Goal: Task Accomplishment & Management: Use online tool/utility

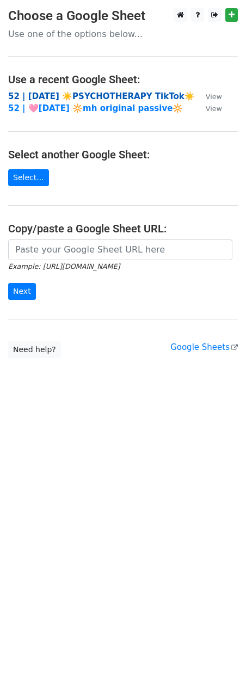
click at [63, 95] on strong "52 | [DATE] ☀️PSYCHOTHERAPY TikTok☀️" at bounding box center [101, 96] width 187 height 10
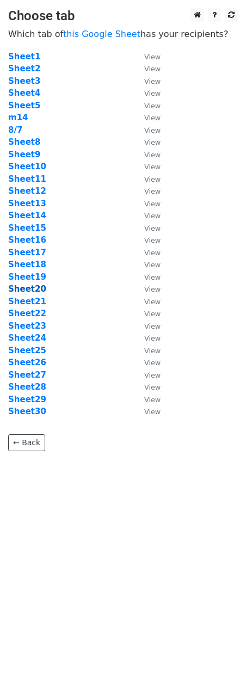
click at [35, 291] on strong "Sheet20" at bounding box center [27, 289] width 38 height 10
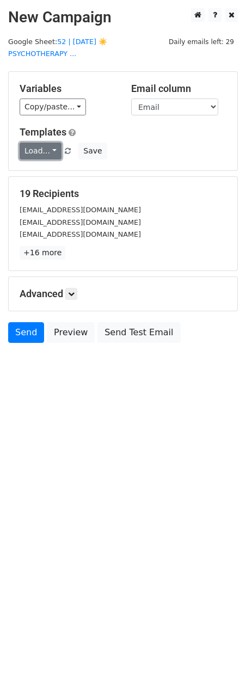
click at [44, 143] on link "Load..." at bounding box center [41, 151] width 42 height 17
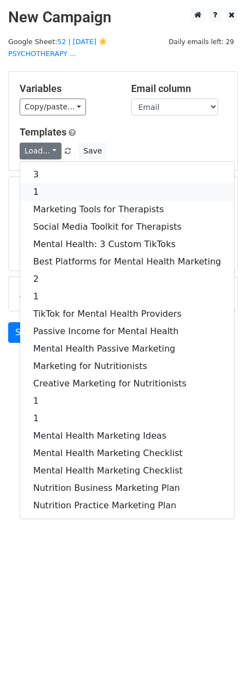
click at [47, 183] on link "1" at bounding box center [127, 191] width 214 height 17
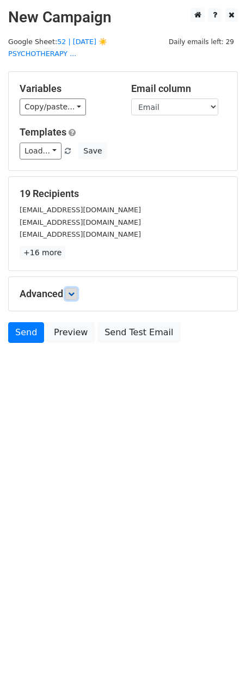
click at [75, 291] on icon at bounding box center [71, 294] width 7 height 7
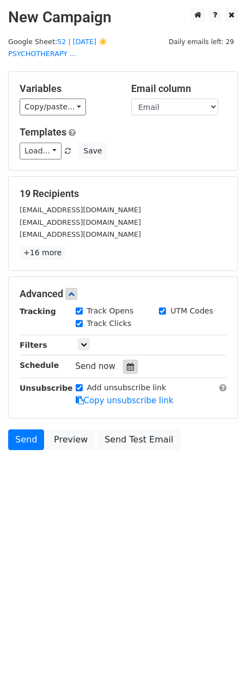
click at [127, 363] on icon at bounding box center [130, 367] width 7 height 8
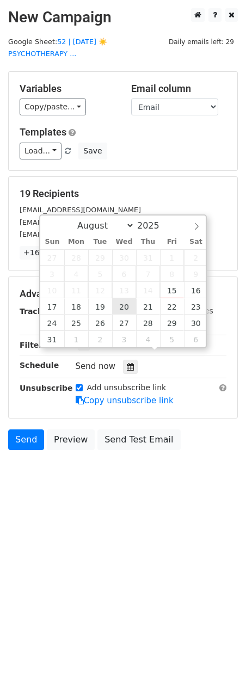
type input "2025-08-20 12:00"
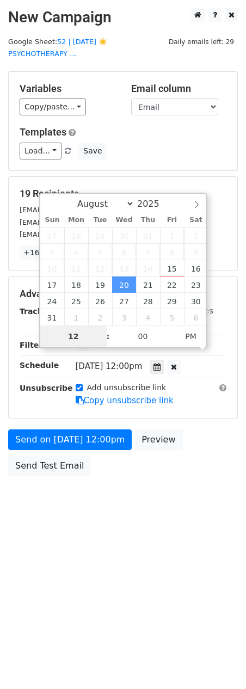
type input "9"
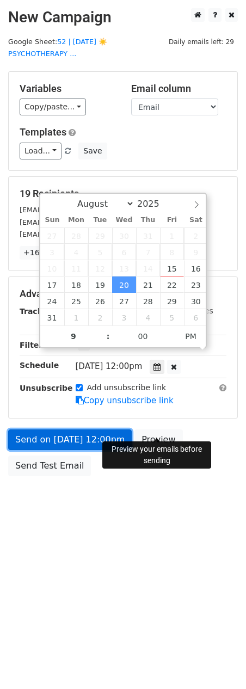
type input "2025-08-20 21:00"
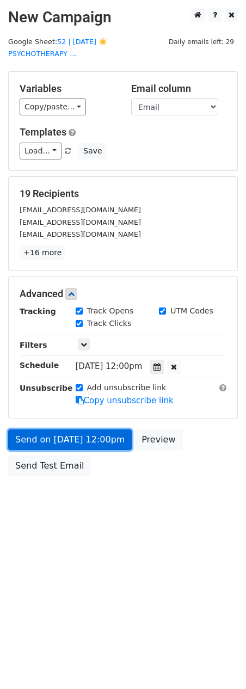
click at [100, 429] on link "Send on Aug 20 at 12:00pm" at bounding box center [70, 439] width 124 height 21
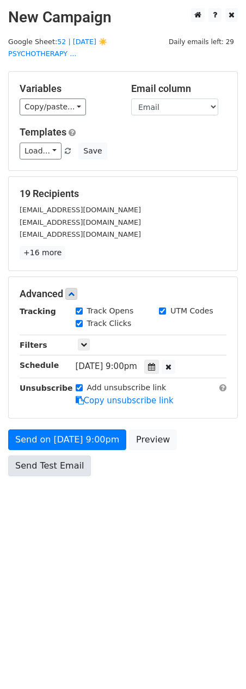
click at [36, 456] on link "Send Test Email" at bounding box center [49, 466] width 83 height 21
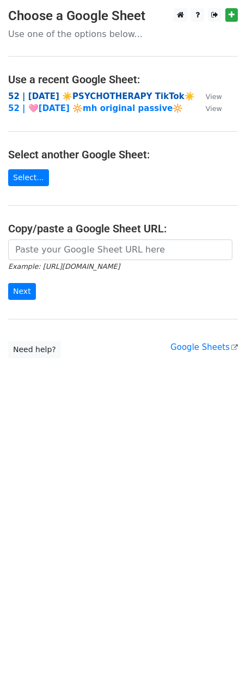
click at [70, 93] on strong "52 | [DATE] ☀️PSYCHOTHERAPY TikTok☀️" at bounding box center [101, 96] width 187 height 10
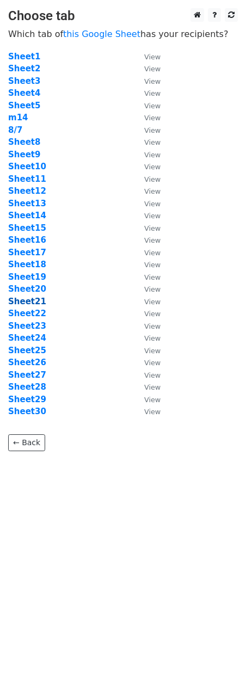
click at [33, 299] on strong "Sheet21" at bounding box center [27, 302] width 38 height 10
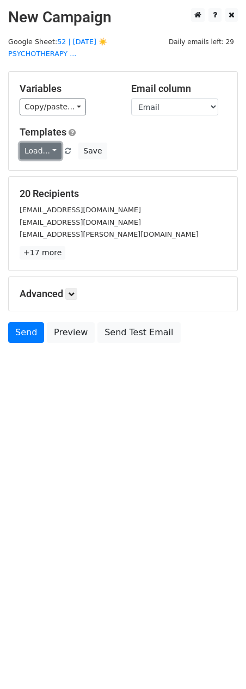
click at [44, 143] on link "Load..." at bounding box center [41, 151] width 42 height 17
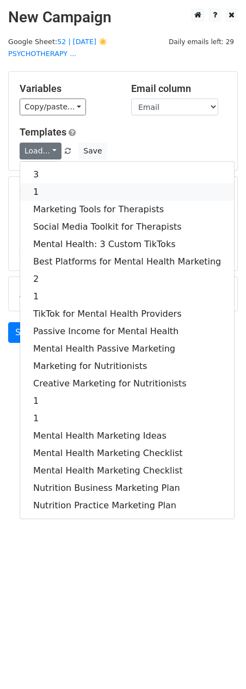
click at [46, 183] on link "1" at bounding box center [127, 191] width 214 height 17
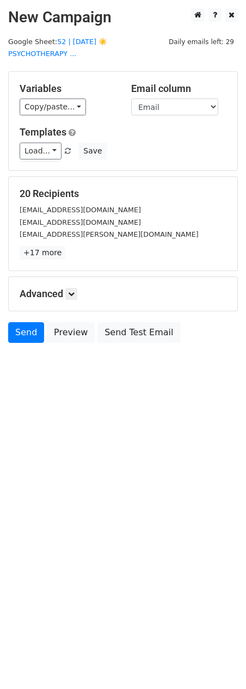
click at [75, 288] on div "Advanced Tracking Track Opens UTM Codes Track Clicks Filters Only include sprea…" at bounding box center [123, 294] width 229 height 34
click at [76, 277] on div "Advanced Tracking Track Opens UTM Codes Track Clicks Filters Only include sprea…" at bounding box center [123, 294] width 229 height 34
click at [74, 291] on icon at bounding box center [71, 294] width 7 height 7
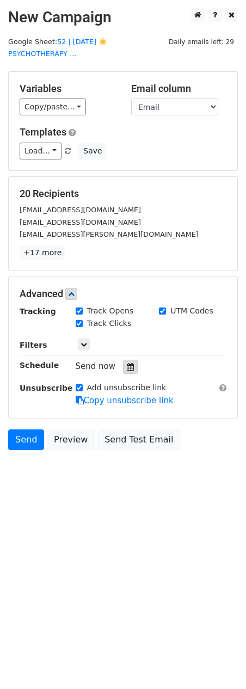
click at [127, 363] on icon at bounding box center [130, 367] width 7 height 8
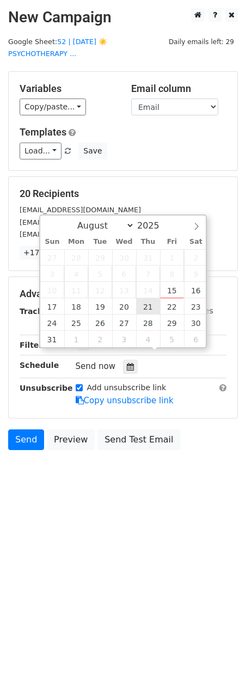
type input "2025-08-21 12:00"
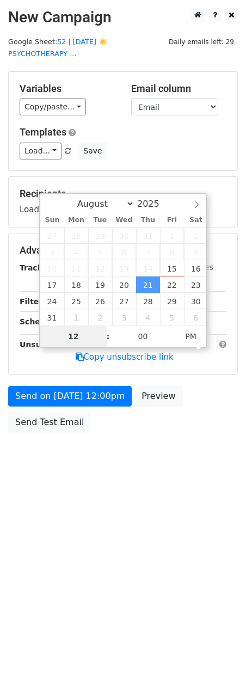
type input "8"
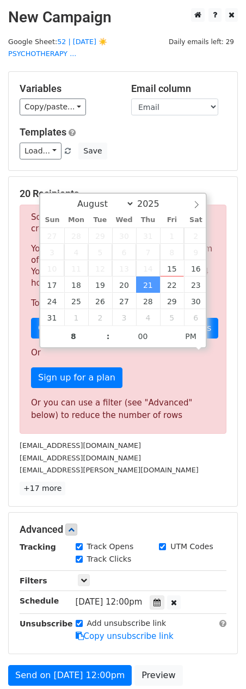
type input "2025-08-21 20:00"
click at [208, 420] on div "Sorry, you don't have enough daily email credits to send these emails. Your cur…" at bounding box center [123, 319] width 207 height 229
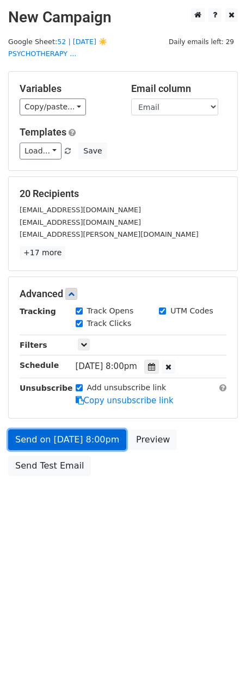
click at [54, 429] on link "Send on Aug 21 at 8:00pm" at bounding box center [67, 439] width 118 height 21
click at [62, 429] on link "Send on Aug 21 at 8:00pm" at bounding box center [67, 439] width 118 height 21
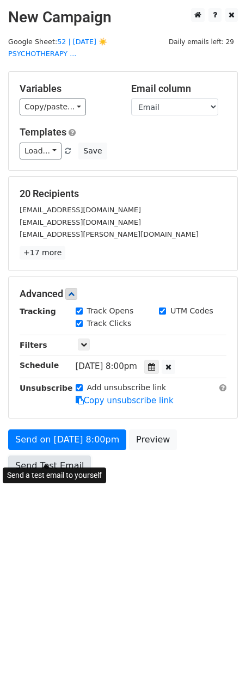
click at [45, 456] on link "Send Test Email" at bounding box center [49, 466] width 83 height 21
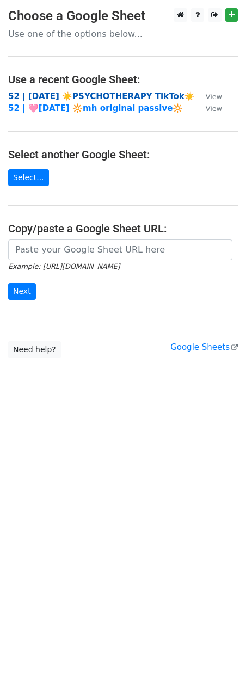
click at [83, 96] on strong "52 | [DATE] ☀️PSYCHOTHERAPY TikTok☀️" at bounding box center [101, 96] width 187 height 10
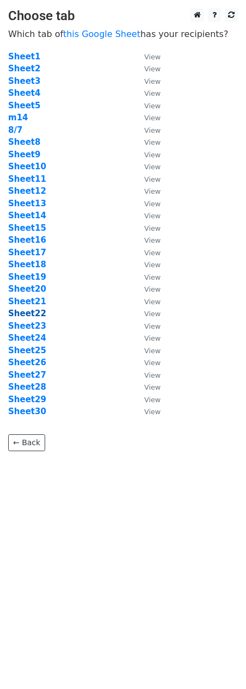
click at [29, 312] on strong "Sheet22" at bounding box center [27, 314] width 38 height 10
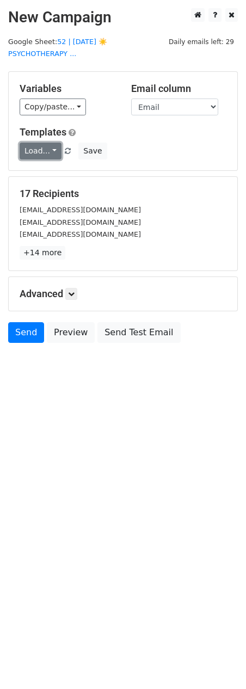
click at [38, 143] on link "Load..." at bounding box center [41, 151] width 42 height 17
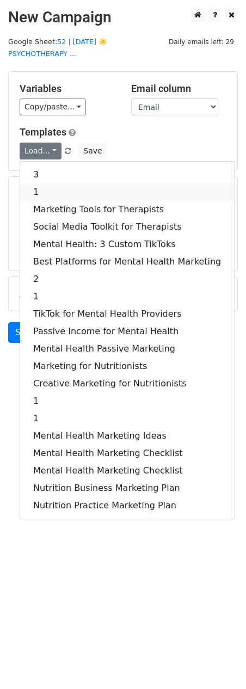
click at [51, 183] on link "1" at bounding box center [127, 191] width 214 height 17
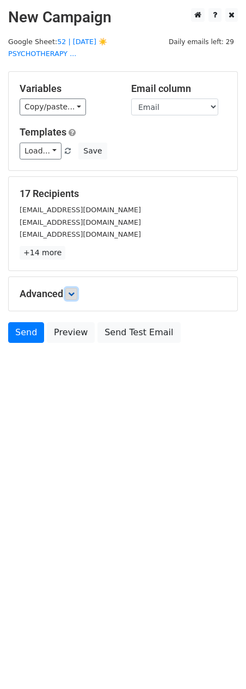
click at [75, 288] on link at bounding box center [71, 294] width 12 height 12
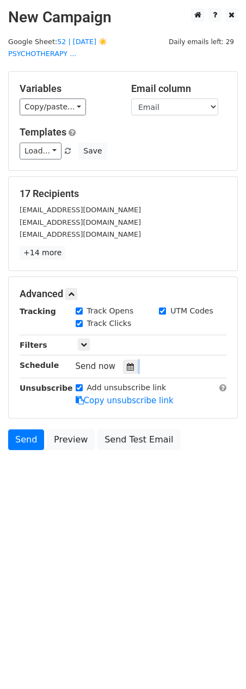
click at [133, 359] on div "Send now" at bounding box center [140, 366] width 128 height 15
click at [127, 363] on icon at bounding box center [130, 367] width 7 height 8
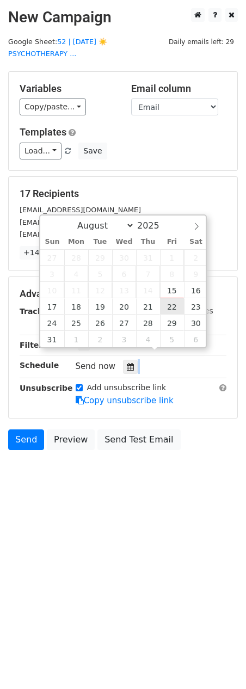
type input "2025-08-22 12:00"
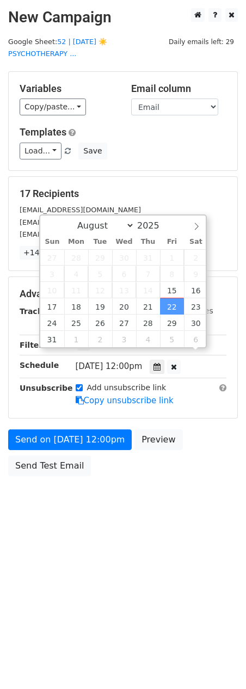
scroll to position [1, 0]
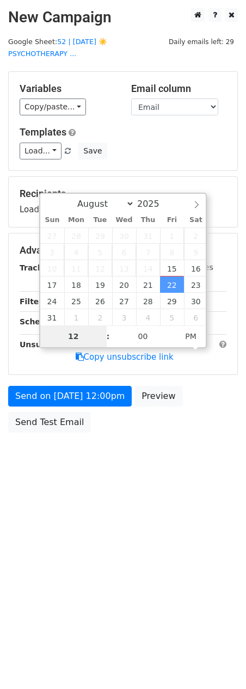
type input "8"
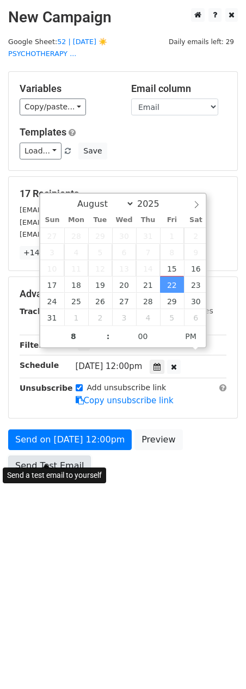
type input "2025-08-22 20:00"
click at [59, 456] on link "Send Test Email" at bounding box center [49, 466] width 83 height 21
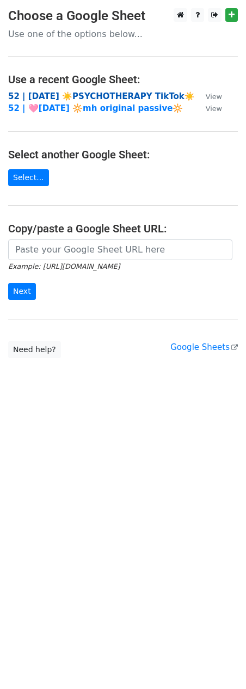
click at [82, 91] on strong "52 | [DATE] ☀️PSYCHOTHERAPY TikTok☀️" at bounding box center [101, 96] width 187 height 10
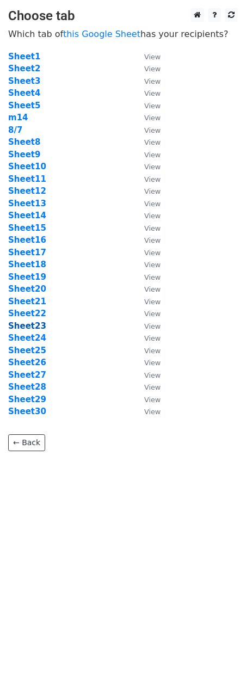
click at [32, 324] on strong "Sheet23" at bounding box center [27, 326] width 38 height 10
